Goal: Transaction & Acquisition: Purchase product/service

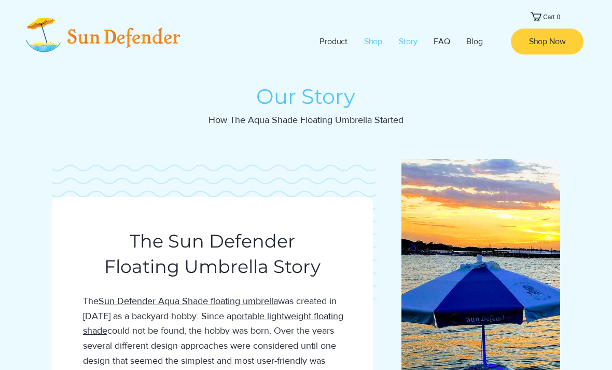
click at [377, 40] on p "Shop" at bounding box center [373, 42] width 29 height 26
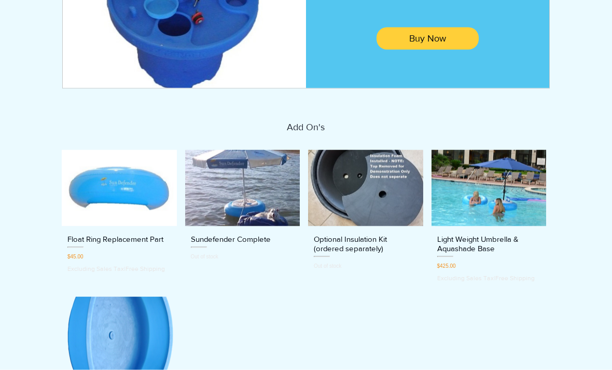
scroll to position [284, 0]
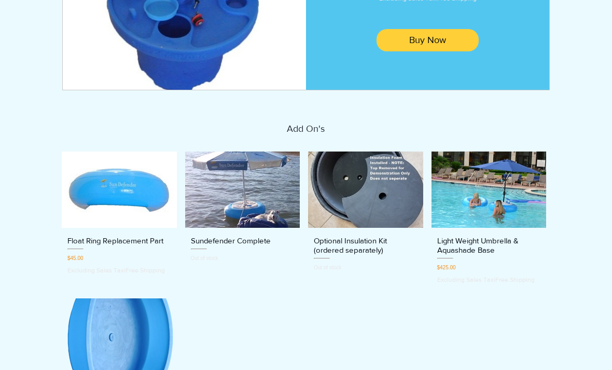
click at [499, 192] on img "Light Weight Umbrella & Aquashade Base gallery" at bounding box center [489, 189] width 115 height 77
click at [485, 247] on h3 "Light Weight Umbrella & Aquashade Base" at bounding box center [489, 245] width 104 height 19
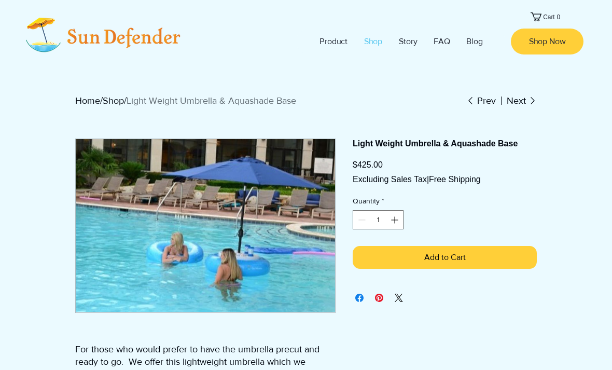
click at [377, 43] on p "Shop" at bounding box center [373, 42] width 29 height 26
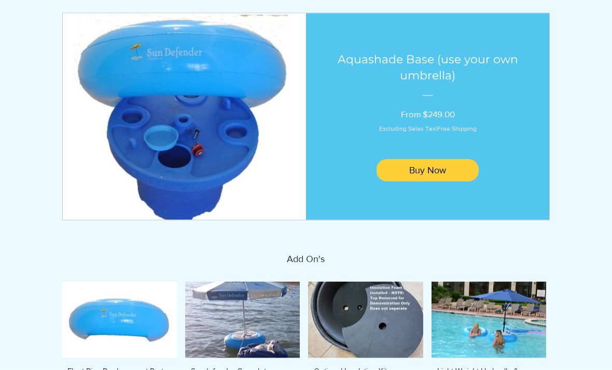
scroll to position [232, 0]
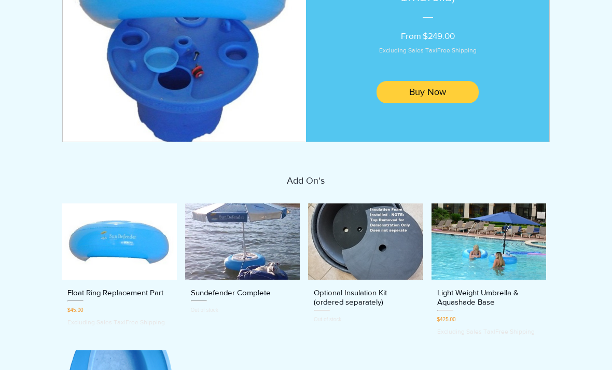
click at [244, 297] on h3 "Sundefender Complete" at bounding box center [231, 292] width 80 height 9
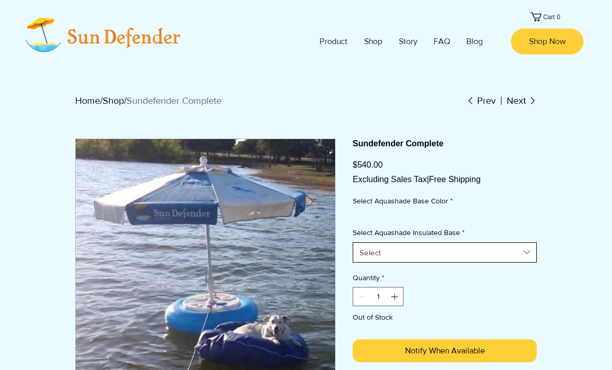
click at [507, 254] on span "Select" at bounding box center [440, 252] width 160 height 11
click at [525, 256] on icon "Select Aquashade Insulated Base" at bounding box center [527, 252] width 12 height 12
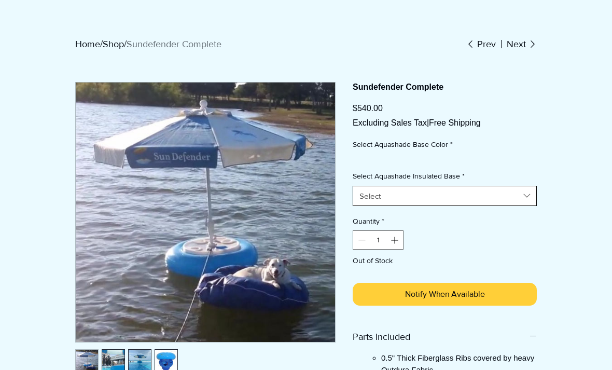
scroll to position [54, 0]
